Goal: Browse casually

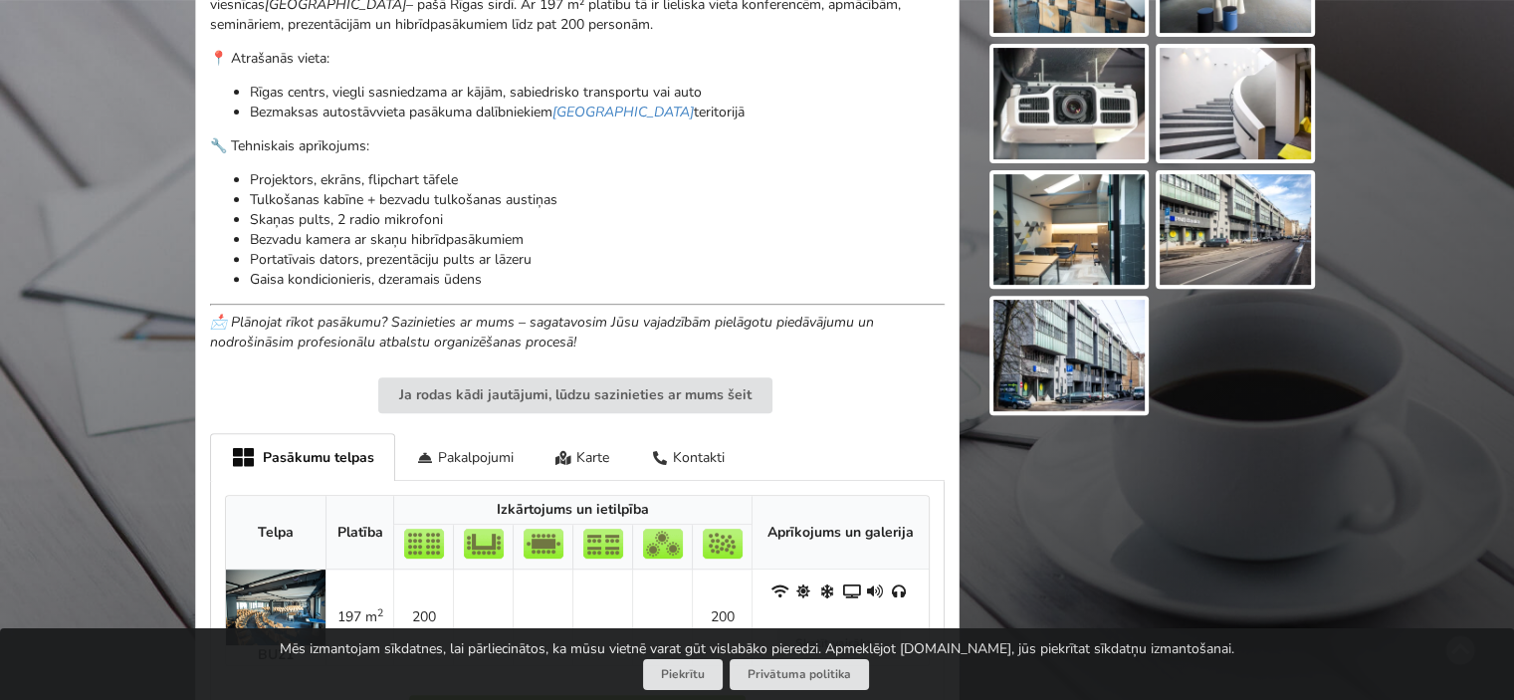
scroll to position [597, 0]
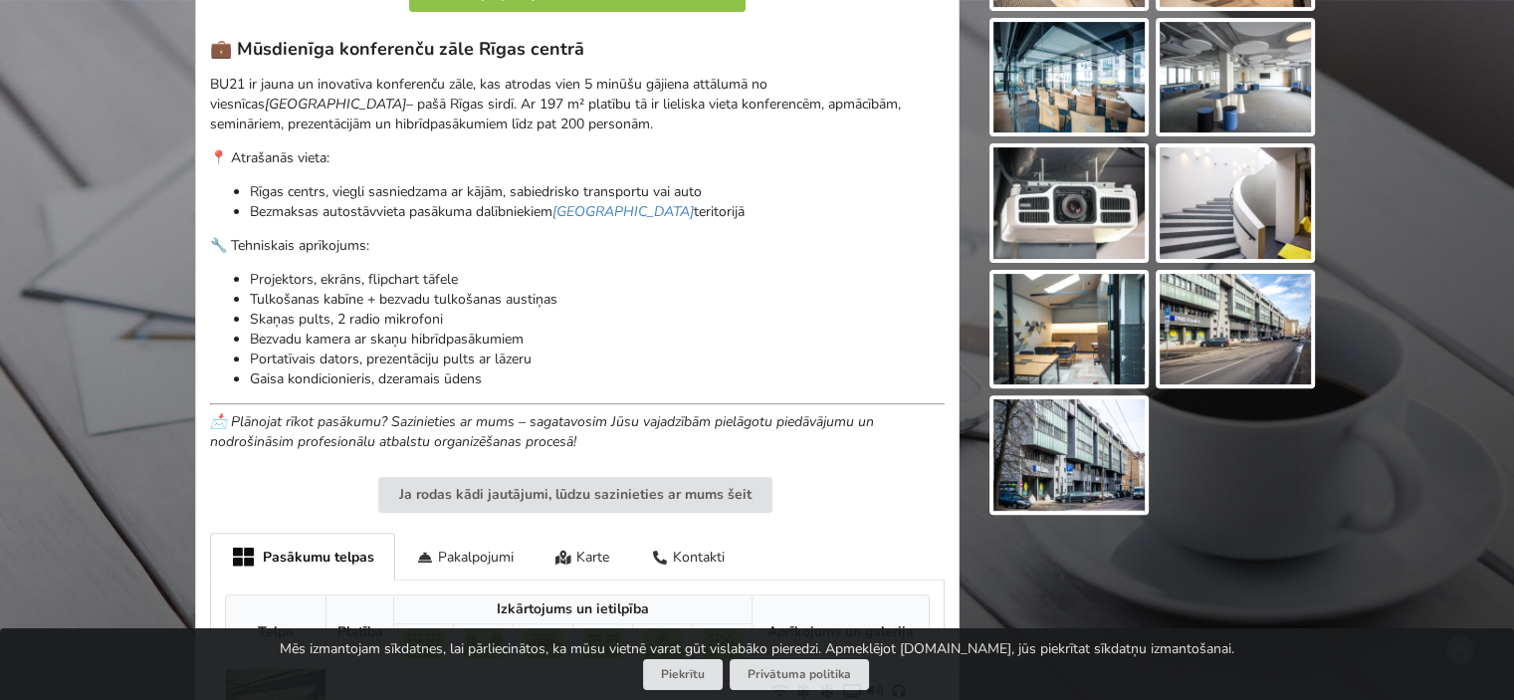
click at [1232, 322] on img at bounding box center [1235, 330] width 151 height 112
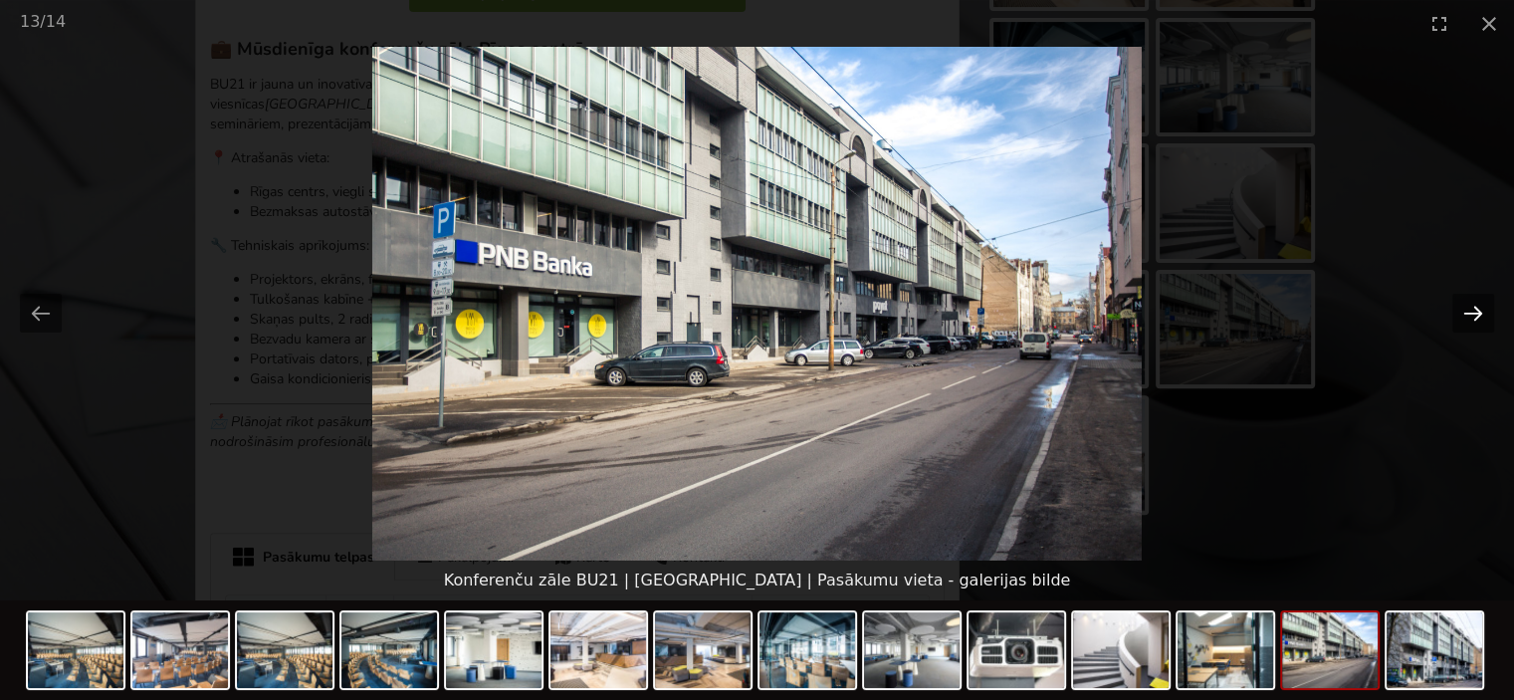
click at [1464, 315] on button "Next slide" at bounding box center [1474, 313] width 42 height 39
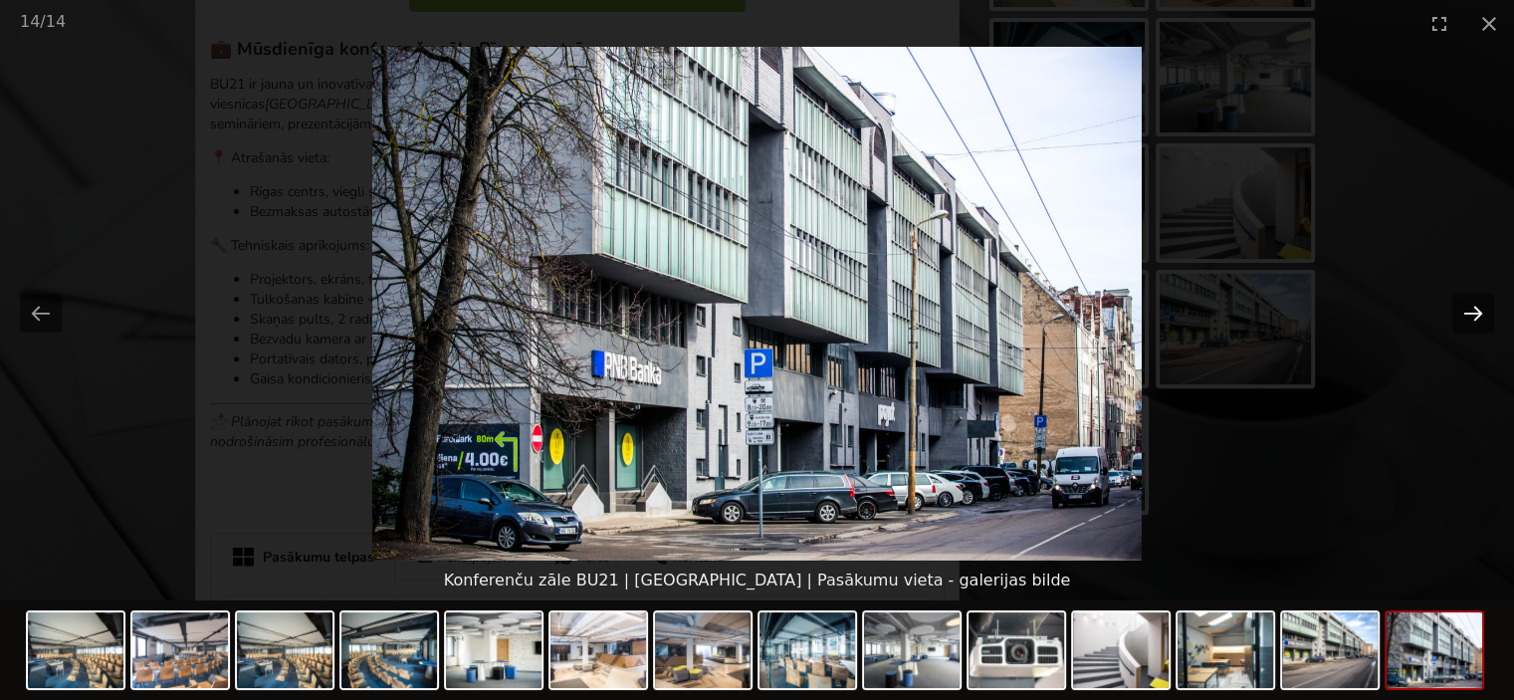
click at [1462, 316] on button "Next slide" at bounding box center [1474, 313] width 42 height 39
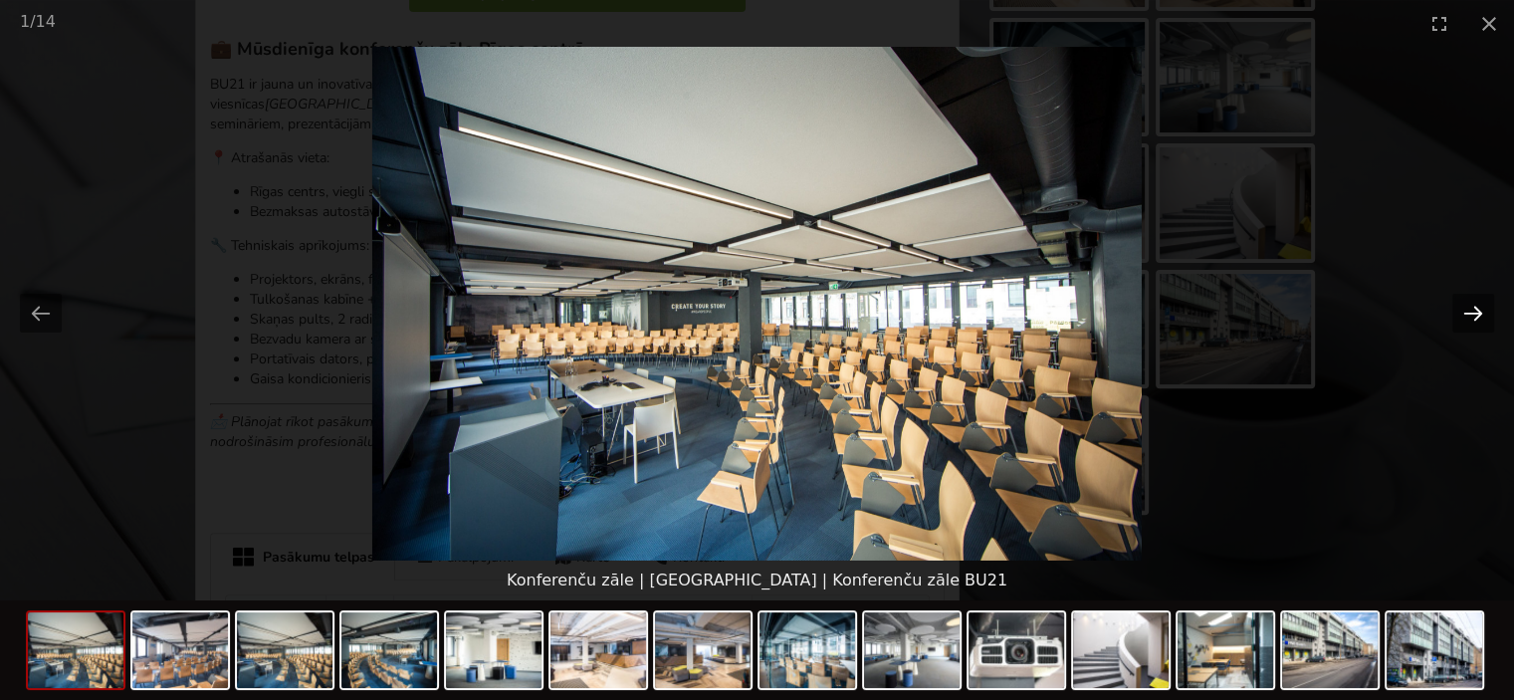
click at [1462, 316] on button "Next slide" at bounding box center [1474, 313] width 42 height 39
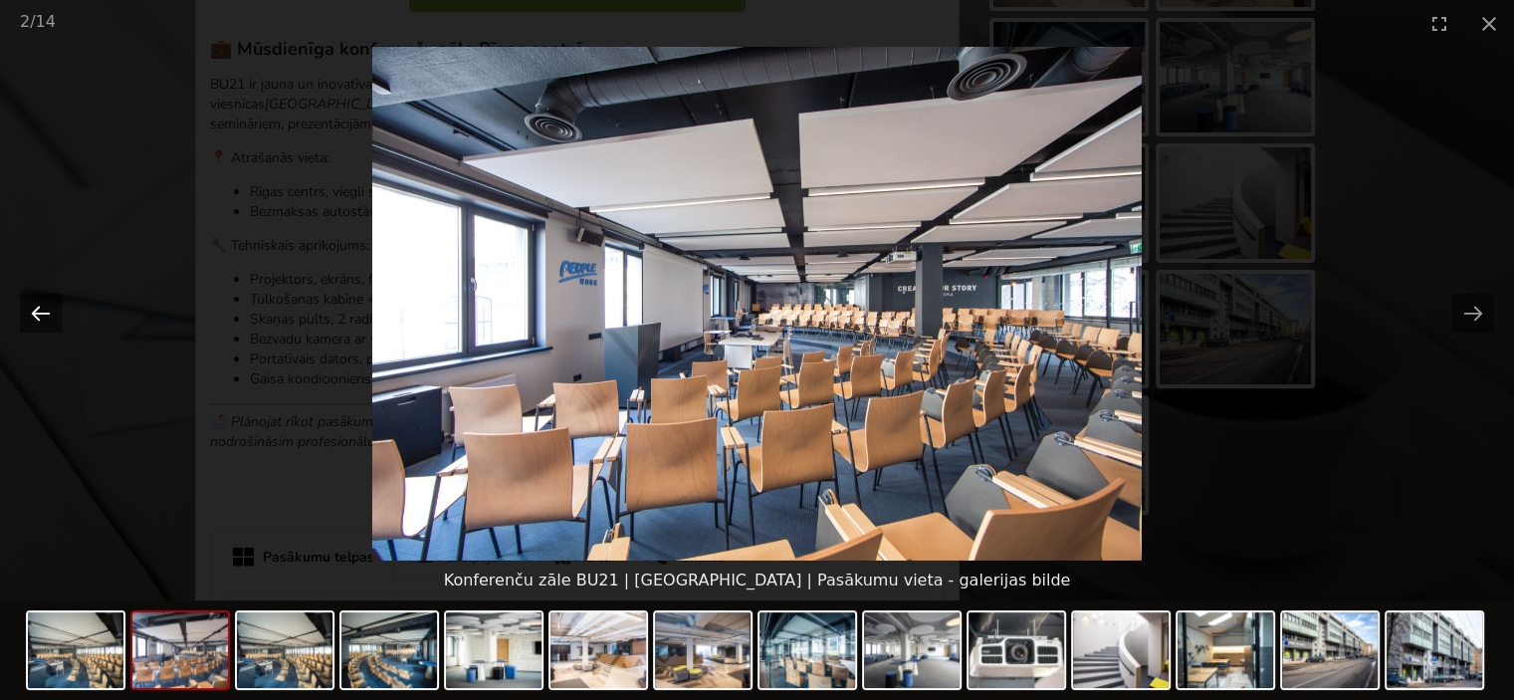
click at [33, 311] on button "Previous slide" at bounding box center [41, 313] width 42 height 39
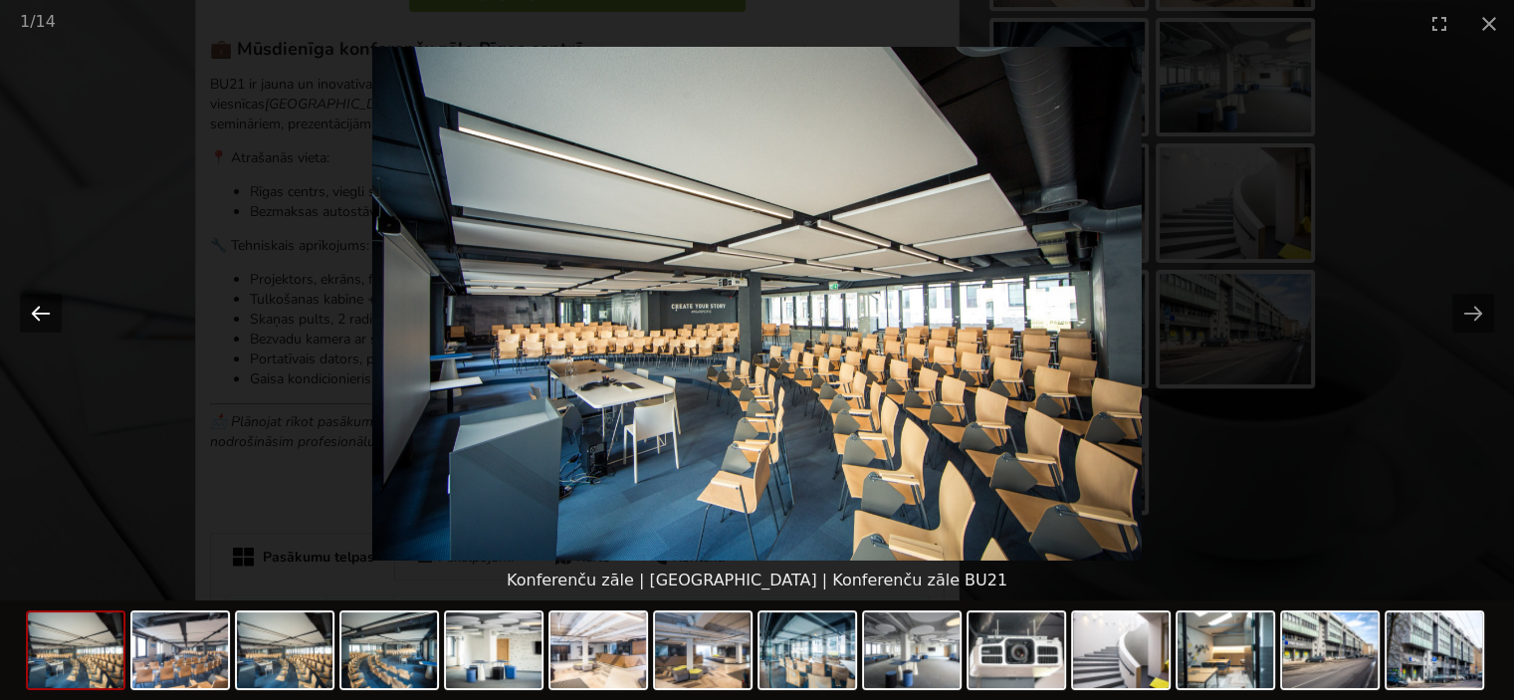
click at [33, 311] on button "Previous slide" at bounding box center [41, 313] width 42 height 39
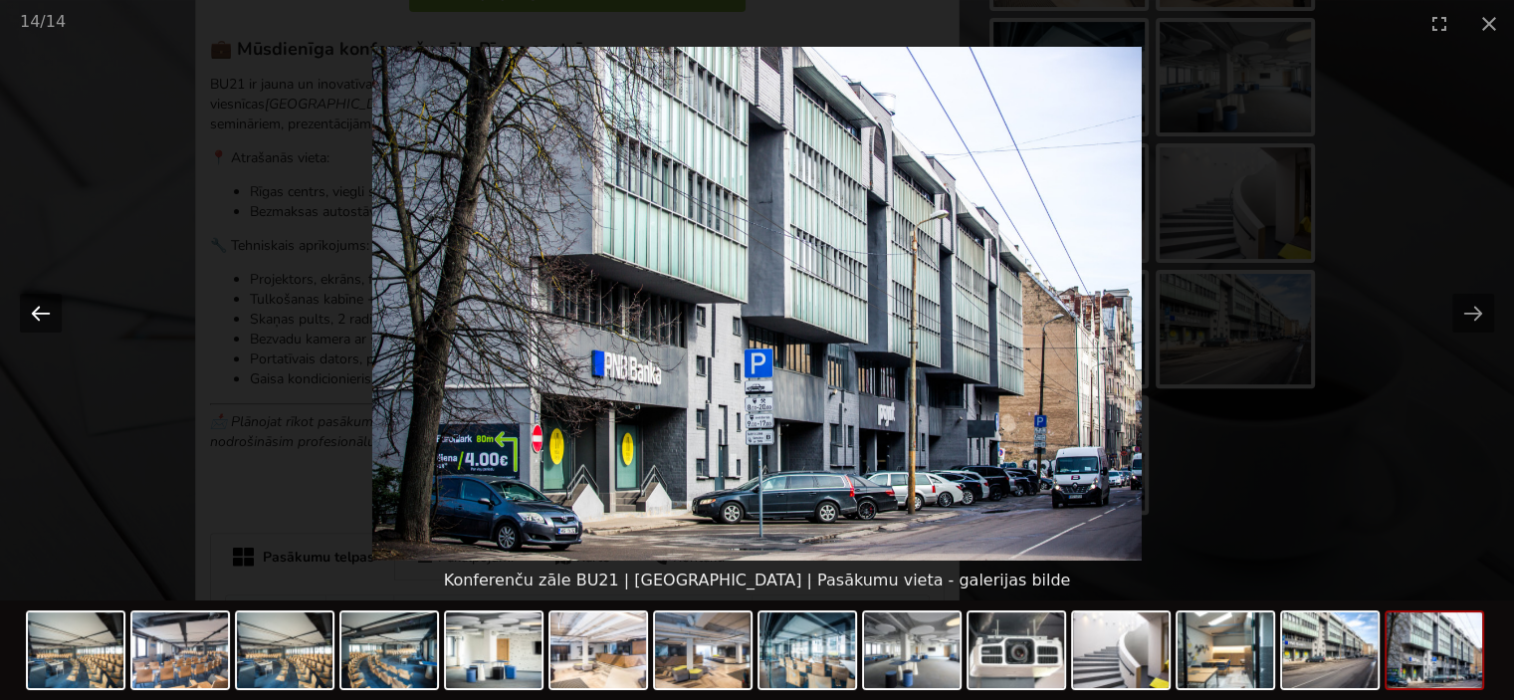
click at [33, 311] on button "Previous slide" at bounding box center [41, 313] width 42 height 39
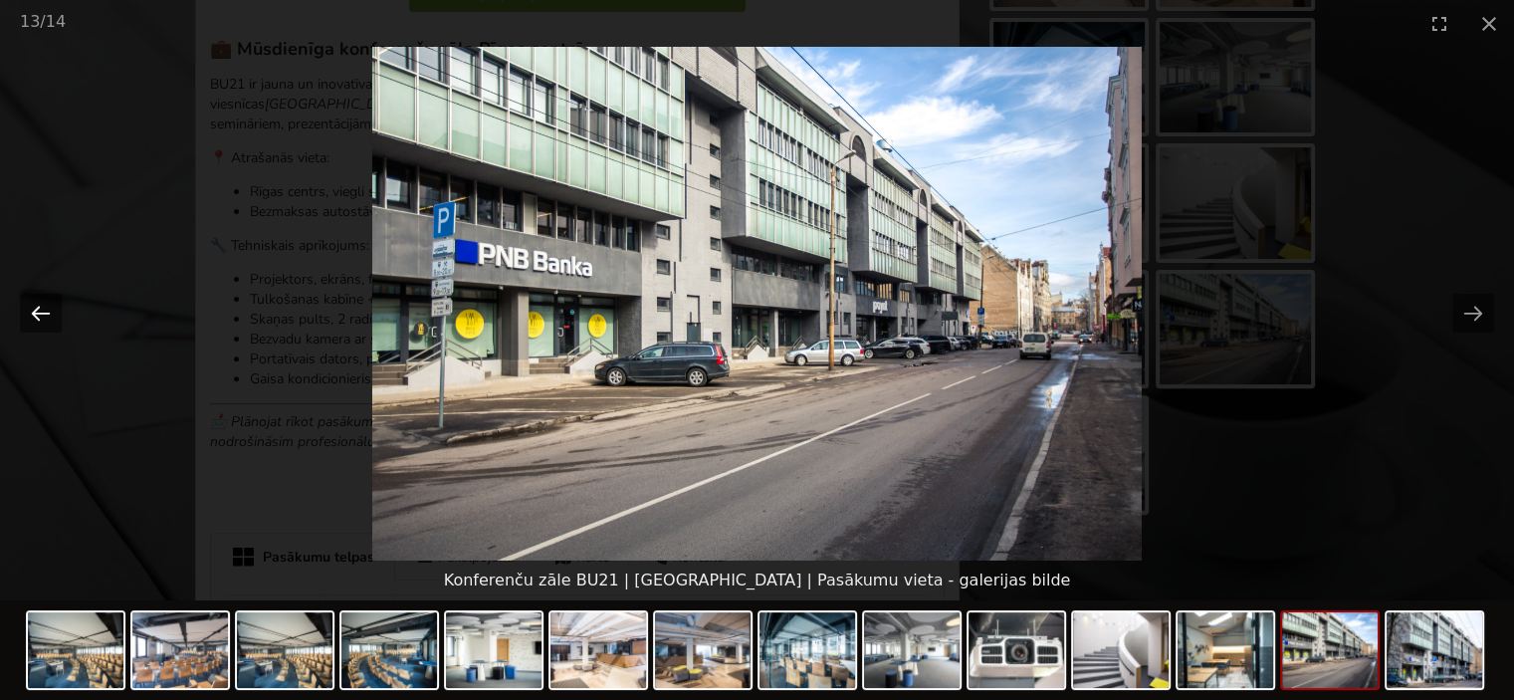
click at [33, 311] on button "Previous slide" at bounding box center [41, 313] width 42 height 39
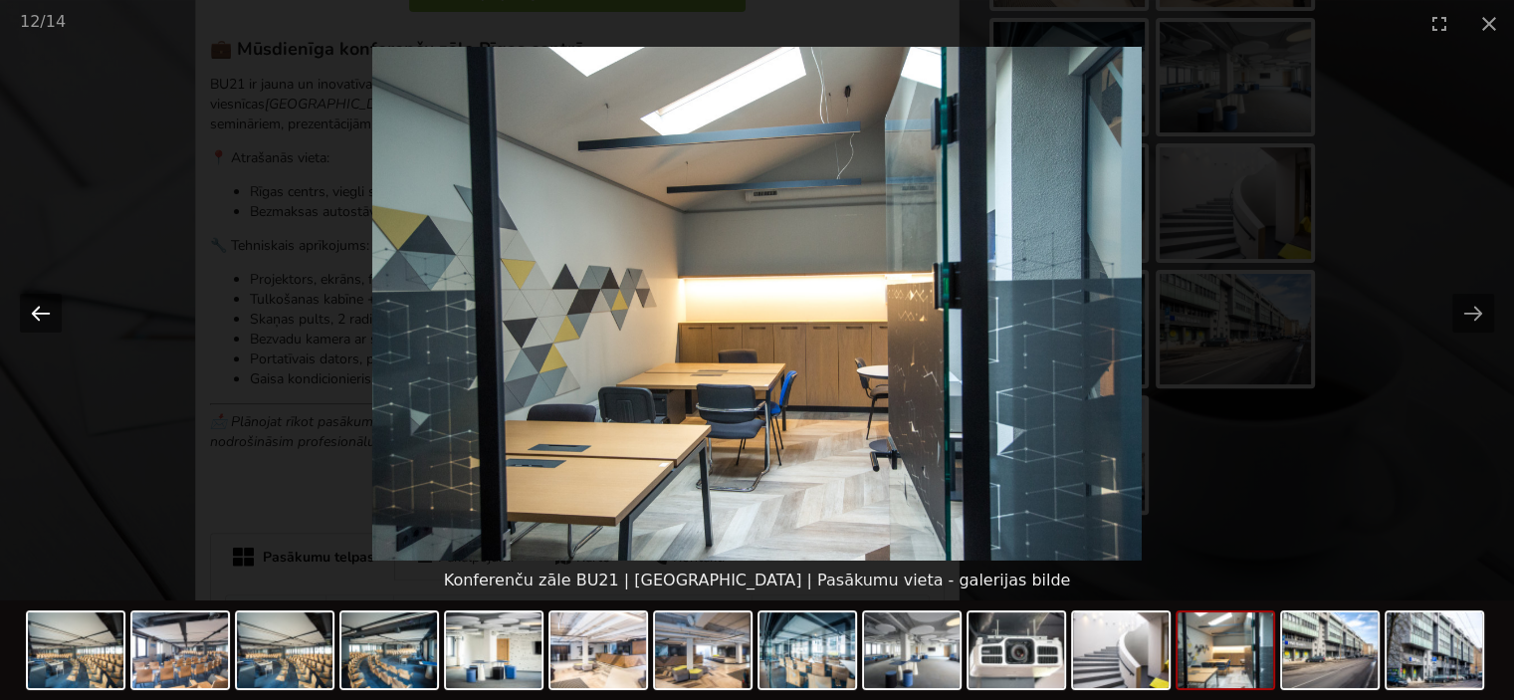
click at [33, 311] on button "Previous slide" at bounding box center [41, 313] width 42 height 39
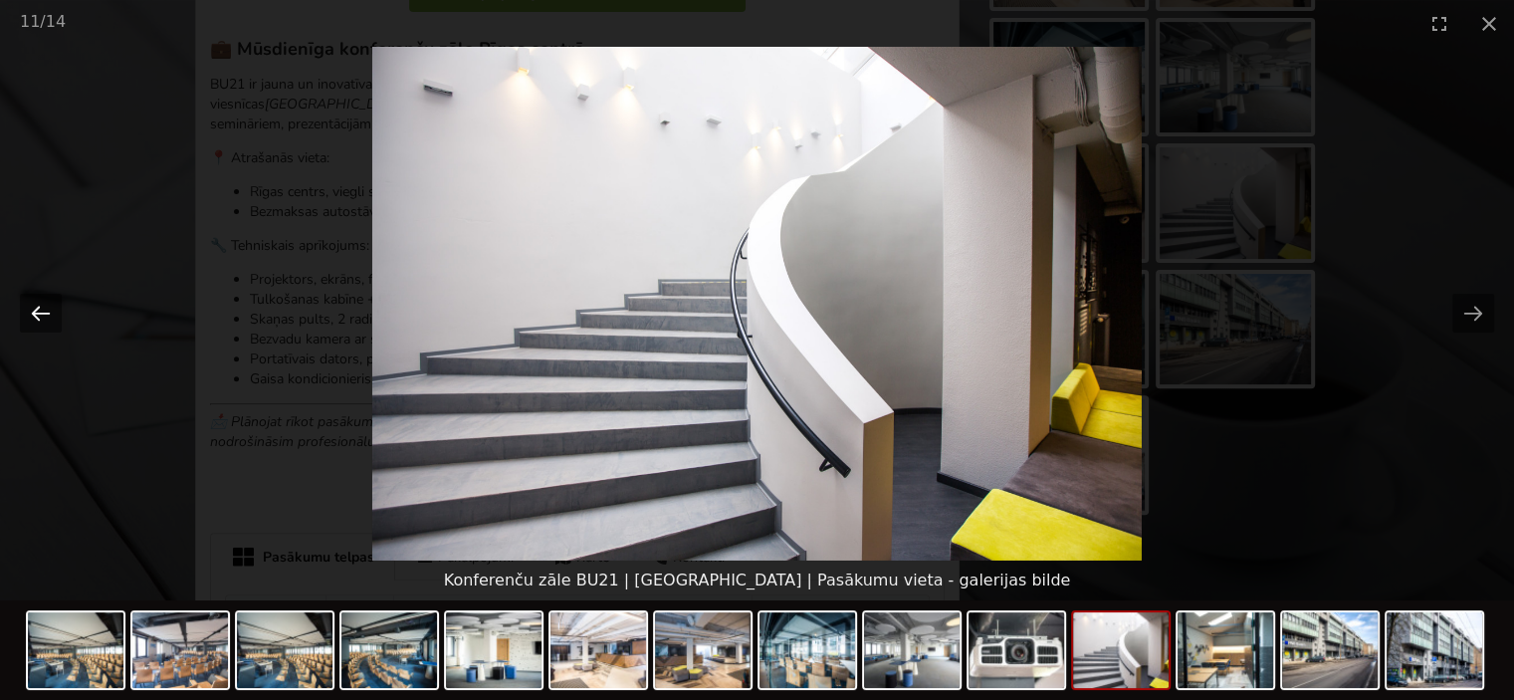
click at [33, 311] on button "Previous slide" at bounding box center [41, 313] width 42 height 39
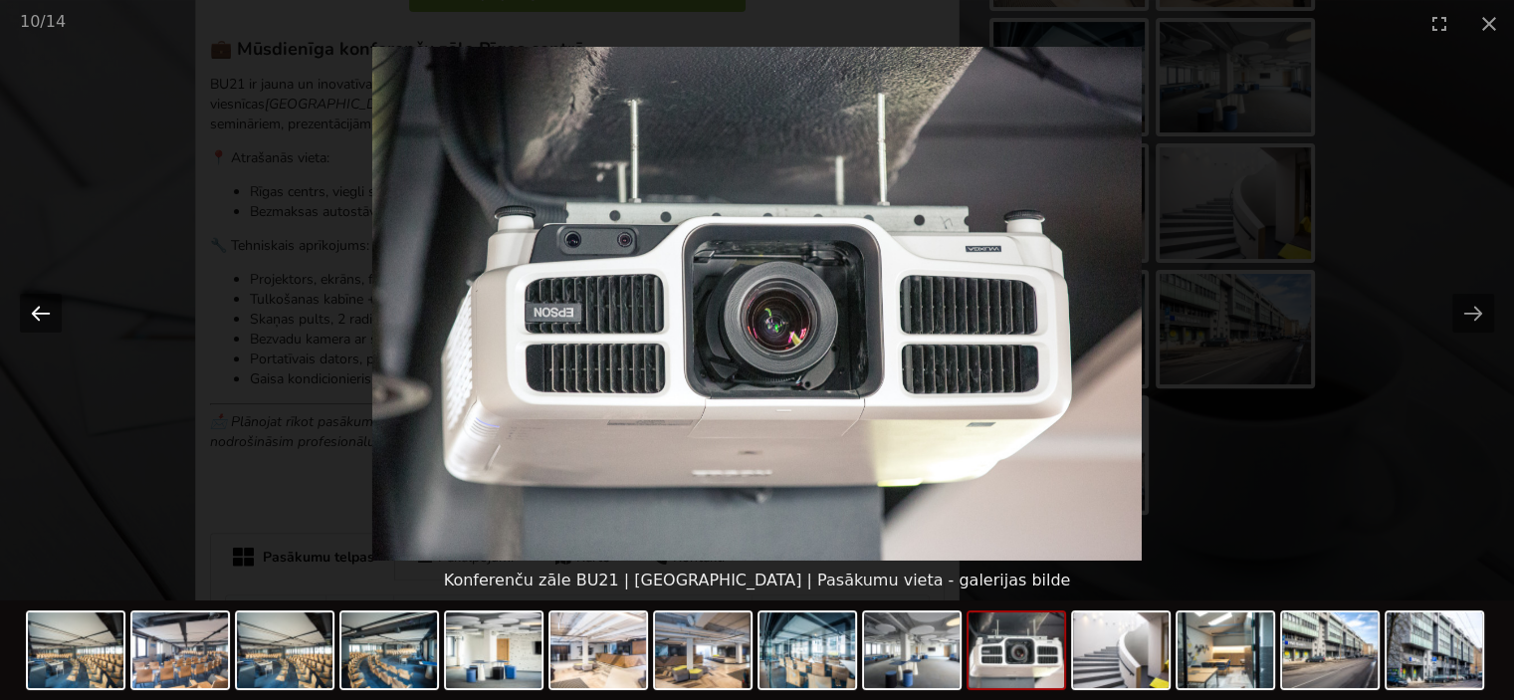
click at [33, 311] on button "Previous slide" at bounding box center [41, 313] width 42 height 39
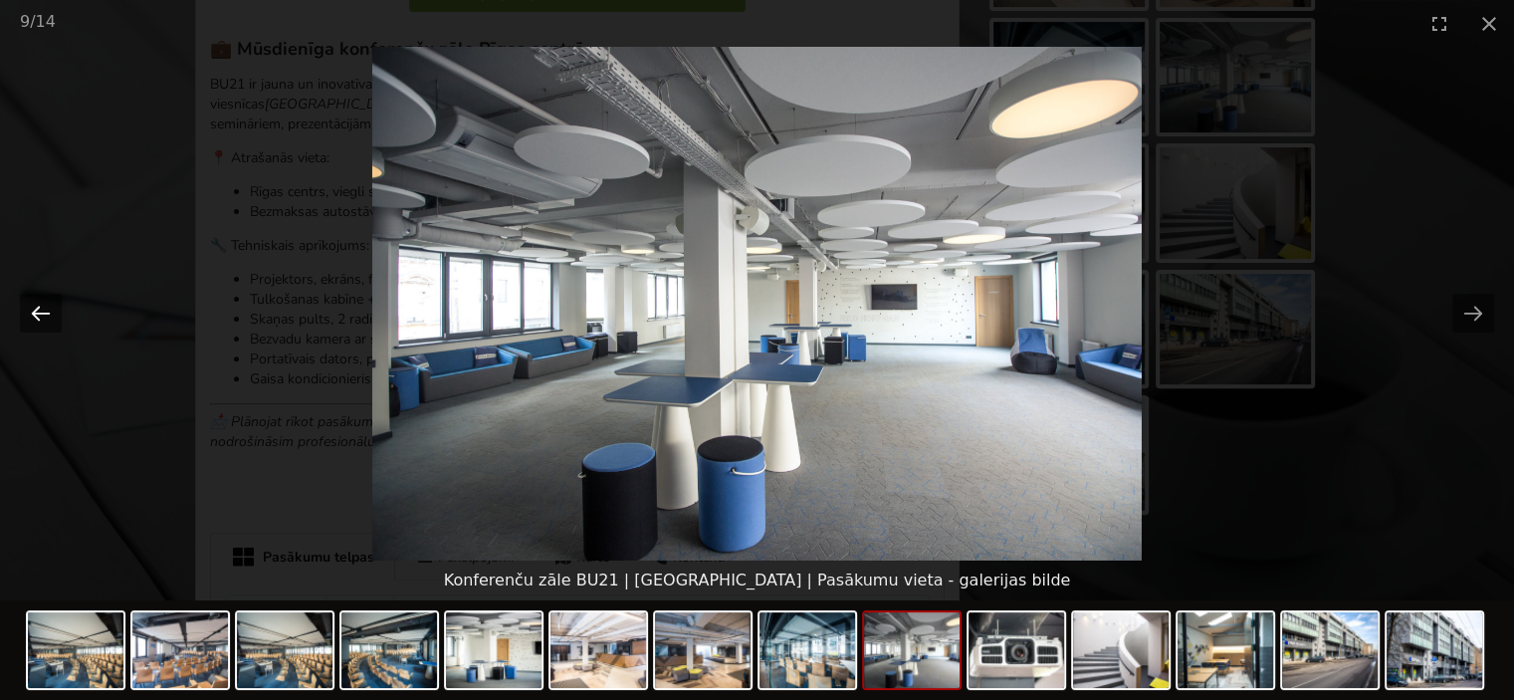
click at [33, 311] on button "Previous slide" at bounding box center [41, 313] width 42 height 39
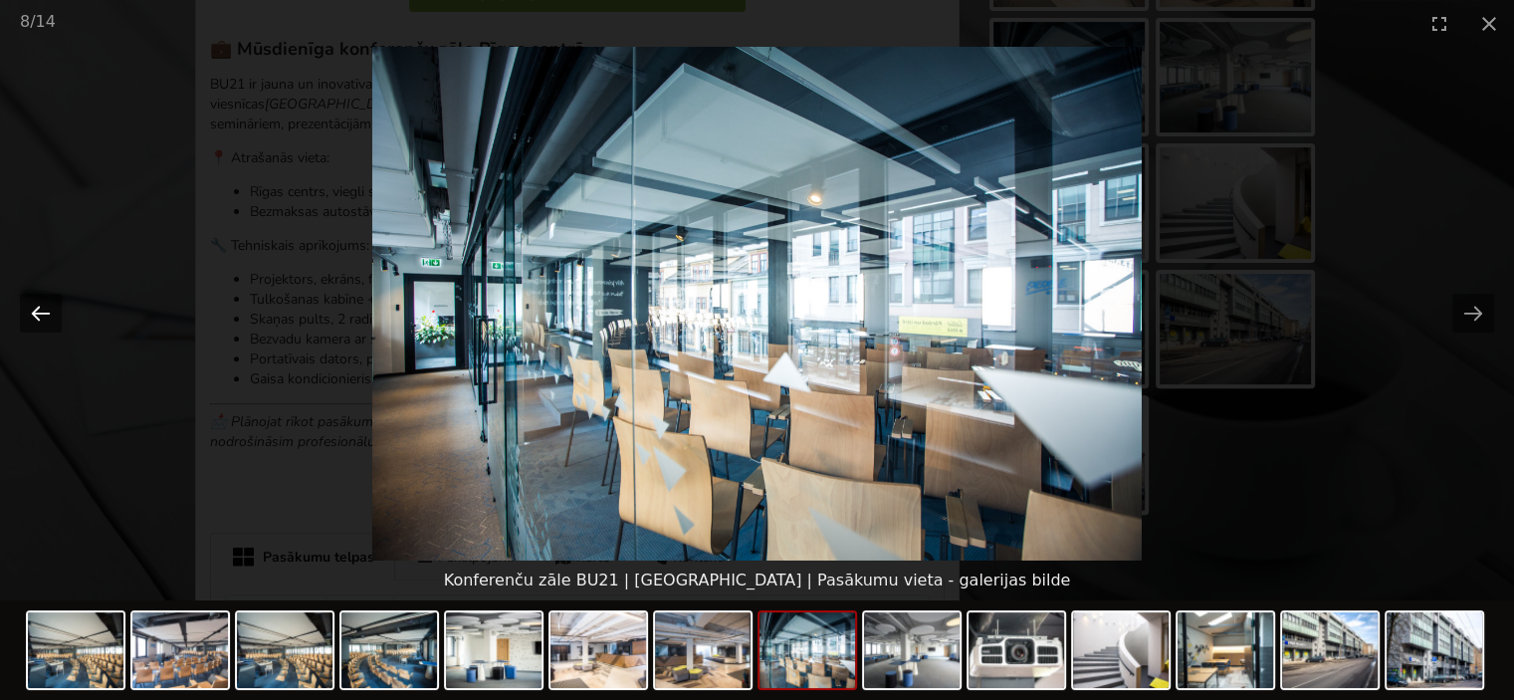
click at [33, 311] on button "Previous slide" at bounding box center [41, 313] width 42 height 39
